Goal: Navigation & Orientation: Find specific page/section

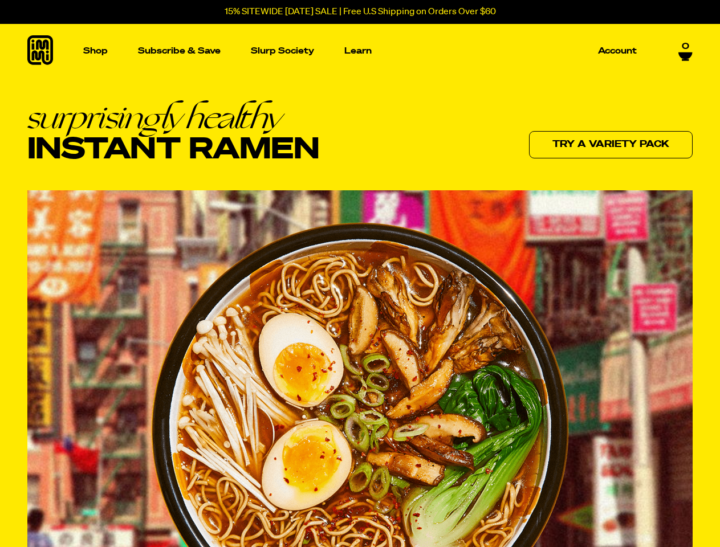
click at [360, 274] on img at bounding box center [360, 430] width 418 height 417
click at [95, 51] on p "Shop" at bounding box center [95, 51] width 25 height 9
click at [358, 51] on p "Learn" at bounding box center [357, 51] width 27 height 9
